Goal: Task Accomplishment & Management: Manage account settings

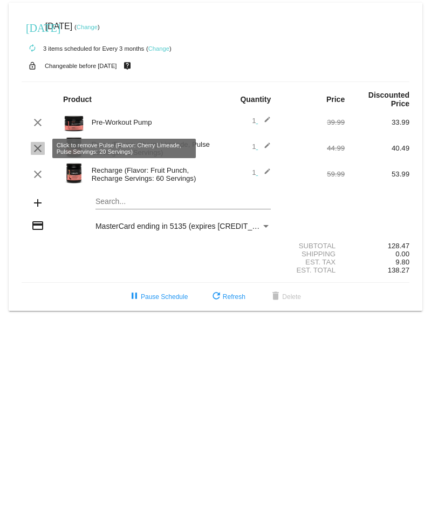
click at [38, 150] on mat-icon "clear" at bounding box center [37, 148] width 13 height 13
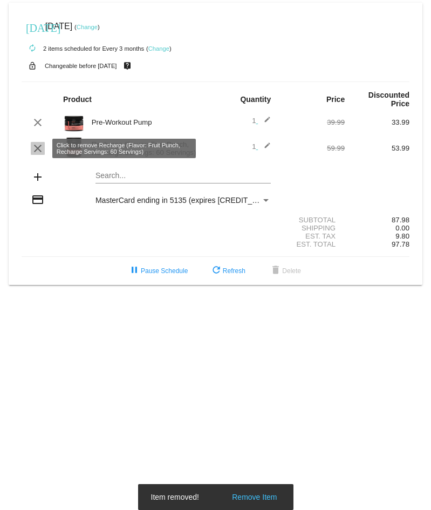
click at [42, 151] on mat-icon "clear" at bounding box center [37, 148] width 13 height 13
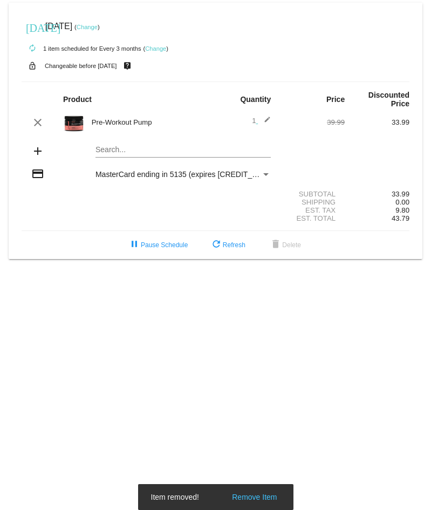
click at [129, 148] on mat-card "[DATE] [DATE] ( Change ) autorenew 1 item scheduled for Every 3 months ( Change…" at bounding box center [216, 131] width 414 height 256
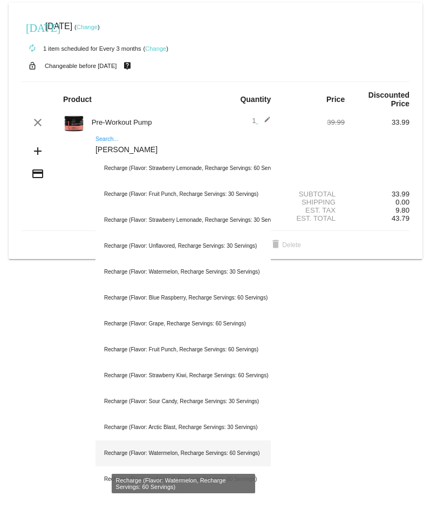
type input "[PERSON_NAME]"
click at [160, 455] on div "Recharge (Flavor: Watermelon, Recharge Servings: 60 Servings)" at bounding box center [182, 453] width 175 height 26
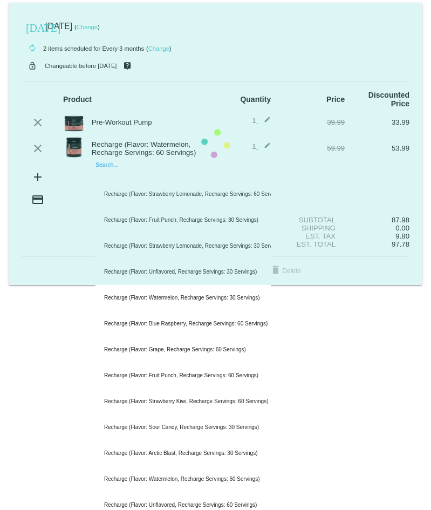
click at [147, 172] on mat-card "[DATE] [DATE] ( Change ) autorenew 2 items scheduled for Every 3 months ( Chang…" at bounding box center [216, 144] width 414 height 282
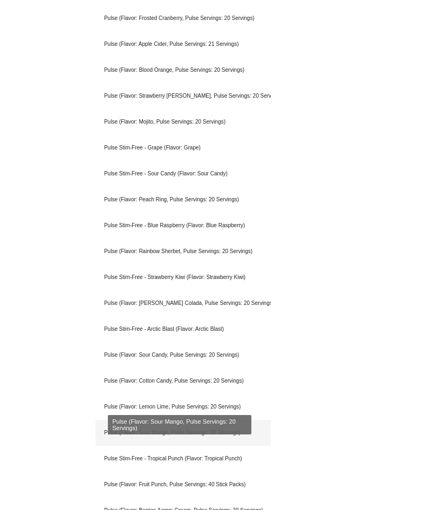
scroll to position [468, 0]
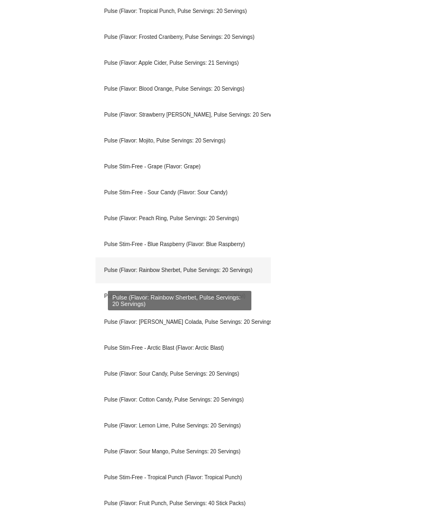
type input "Pulse"
click at [157, 266] on div "Pulse (Flavor: Rainbow Sherbet, Pulse Servings: 20 Servings)" at bounding box center [182, 270] width 175 height 26
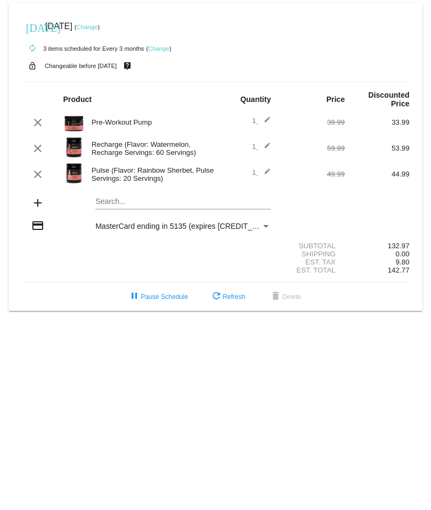
click at [98, 25] on link "Change" at bounding box center [87, 27] width 21 height 6
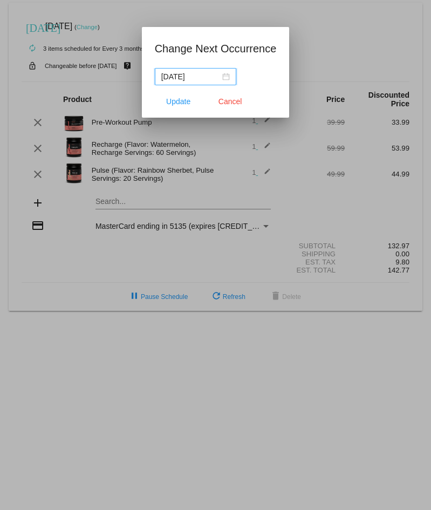
click at [224, 78] on div "[DATE]" at bounding box center [195, 77] width 68 height 12
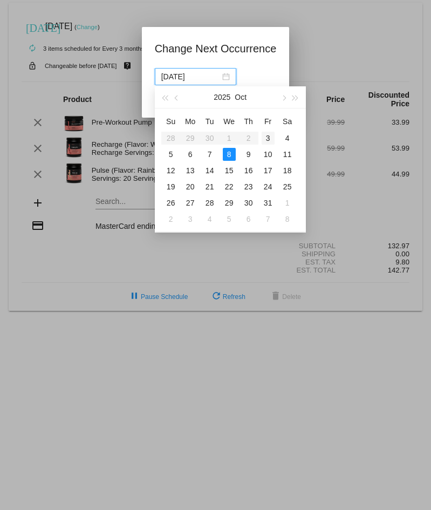
click at [269, 136] on div "3" at bounding box center [268, 138] width 13 height 13
type input "[DATE]"
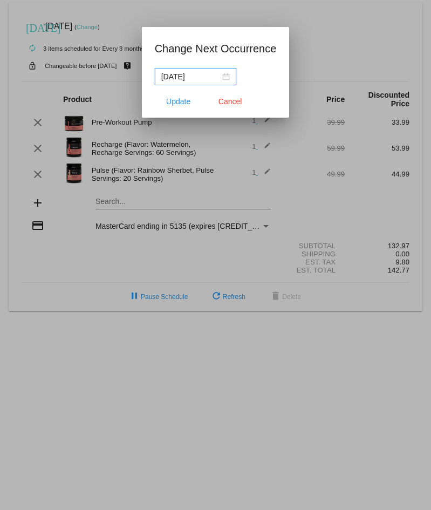
click at [227, 81] on div "[DATE]" at bounding box center [195, 77] width 68 height 12
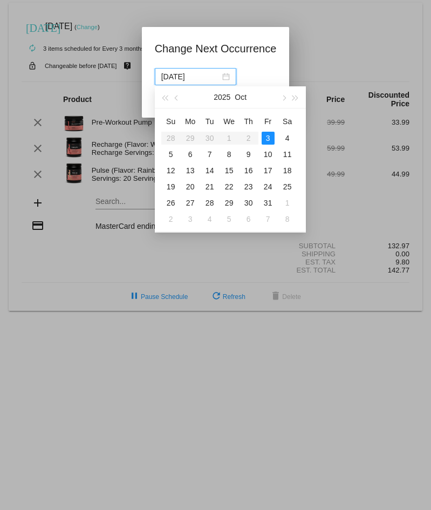
click at [272, 140] on div "3" at bounding box center [268, 138] width 13 height 13
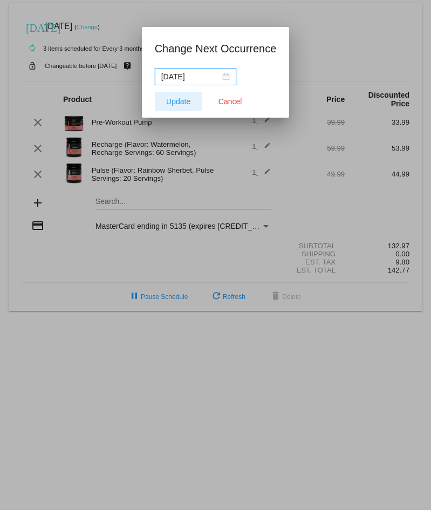
click at [179, 99] on span "Update" at bounding box center [178, 101] width 24 height 9
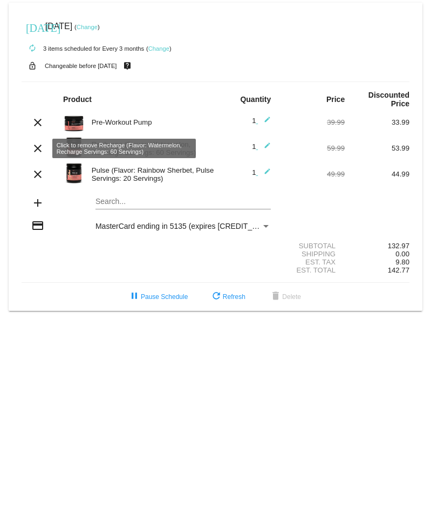
drag, startPoint x: 40, startPoint y: 154, endPoint x: 53, endPoint y: 154, distance: 13.5
click at [40, 154] on mat-icon "clear" at bounding box center [37, 148] width 13 height 13
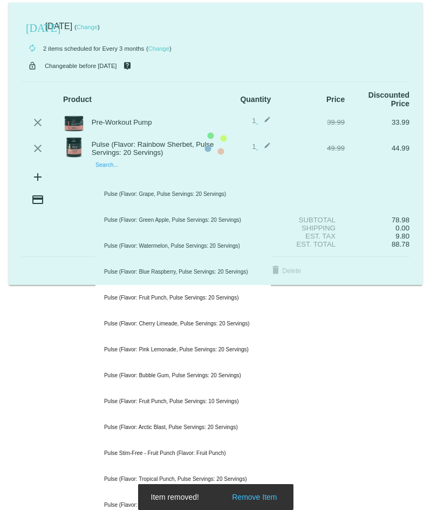
click at [122, 176] on mat-card "[DATE] [DATE] ( Change ) autorenew 2 items scheduled for Every 3 months ( Chang…" at bounding box center [216, 144] width 414 height 282
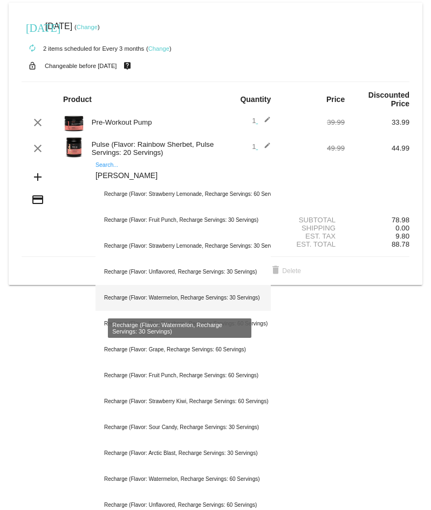
type input "[PERSON_NAME]"
click at [167, 297] on div "Recharge (Flavor: Watermelon, Recharge Servings: 30 Servings)" at bounding box center [182, 298] width 175 height 26
